Goal: Transaction & Acquisition: Obtain resource

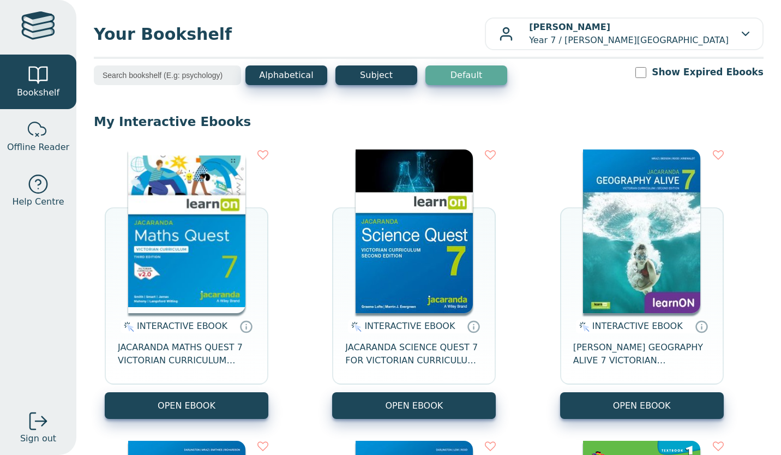
click at [256, 406] on button "OPEN EBOOK" at bounding box center [187, 405] width 164 height 27
click at [141, 404] on button "OPEN EBOOK" at bounding box center [187, 405] width 164 height 27
